Goal: Information Seeking & Learning: Learn about a topic

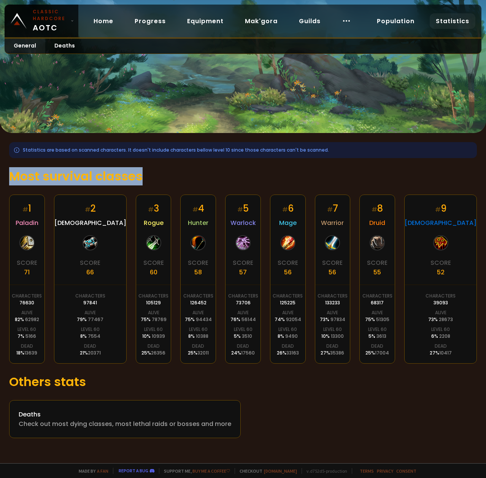
drag, startPoint x: 10, startPoint y: 176, endPoint x: 145, endPoint y: 175, distance: 135.4
click at [145, 175] on h1 "Most survival classes" at bounding box center [243, 176] width 468 height 18
click at [112, 184] on h1 "Most survival classes" at bounding box center [243, 176] width 468 height 18
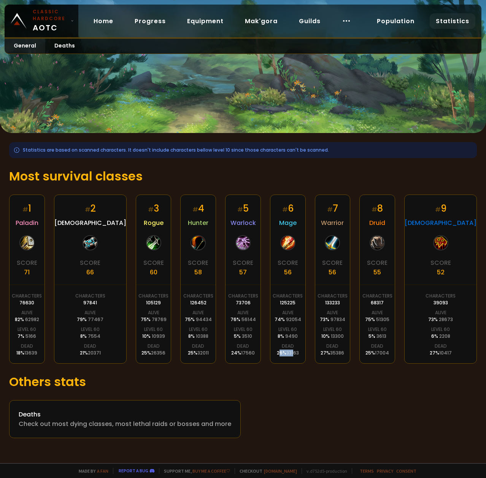
drag, startPoint x: 301, startPoint y: 359, endPoint x: 286, endPoint y: 357, distance: 15.3
click at [286, 357] on div "26 % 33163" at bounding box center [288, 353] width 22 height 7
click at [296, 323] on span "92054" at bounding box center [293, 319] width 15 height 6
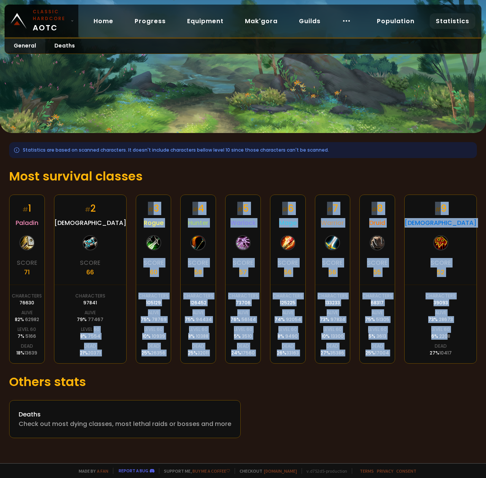
drag, startPoint x: 462, startPoint y: 338, endPoint x: 87, endPoint y: 333, distance: 374.9
click at [87, 333] on div "# 1 Paladin Score 71 Characters 76630 Alive 82 % 62982 Level 60 7 % 5166 Dead 1…" at bounding box center [243, 279] width 468 height 169
click at [161, 331] on div "# 1 Paladin Score 71 Characters 76630 Alive 82 % 62982 Level 60 7 % 5166 Dead 1…" at bounding box center [243, 279] width 468 height 169
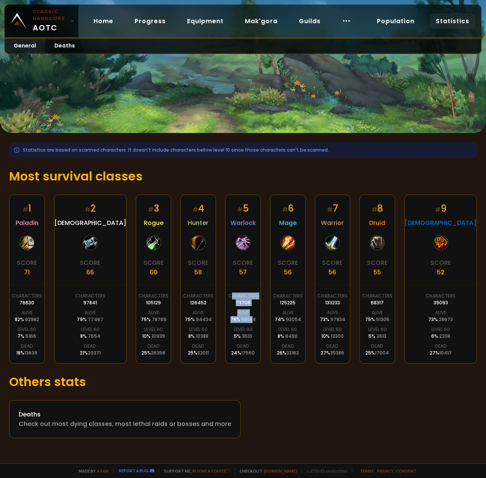
drag, startPoint x: 231, startPoint y: 320, endPoint x: 251, endPoint y: 322, distance: 19.9
click at [251, 322] on div "# 5 Warlock Score 57 Characters 73706 Alive 76 % 56144 Level 60 5 % 3510 Dead 2…" at bounding box center [243, 279] width 36 height 169
click at [253, 323] on span "56144" at bounding box center [248, 319] width 14 height 6
drag, startPoint x: 228, startPoint y: 324, endPoint x: 248, endPoint y: 322, distance: 19.8
click at [248, 322] on div "# 5 Warlock Score 57 Characters 73706 Alive 76 % 56144 Level 60 5 % 3510 Dead 2…" at bounding box center [243, 279] width 36 height 169
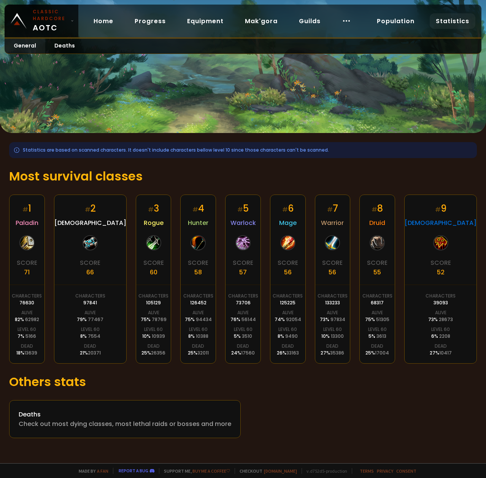
click at [251, 322] on span "56144" at bounding box center [248, 319] width 14 height 6
click at [69, 48] on link "Deaths" at bounding box center [64, 46] width 39 height 15
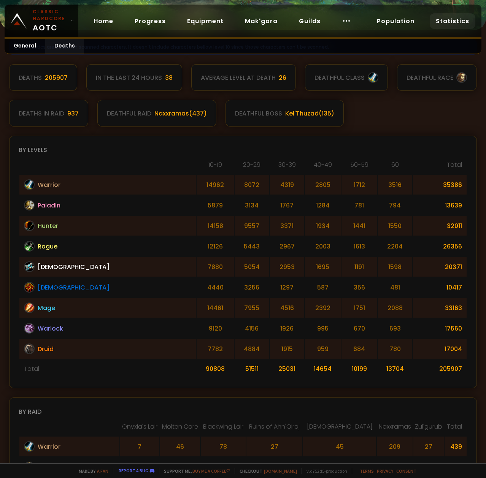
scroll to position [52, 0]
